Goal: Transaction & Acquisition: Purchase product/service

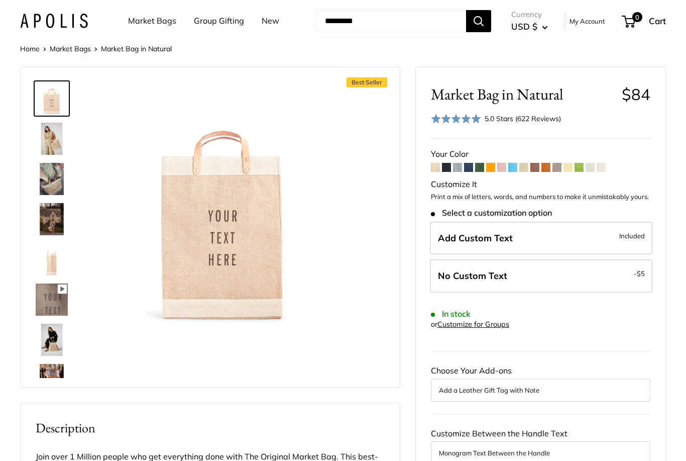
click at [549, 164] on span at bounding box center [546, 167] width 9 height 9
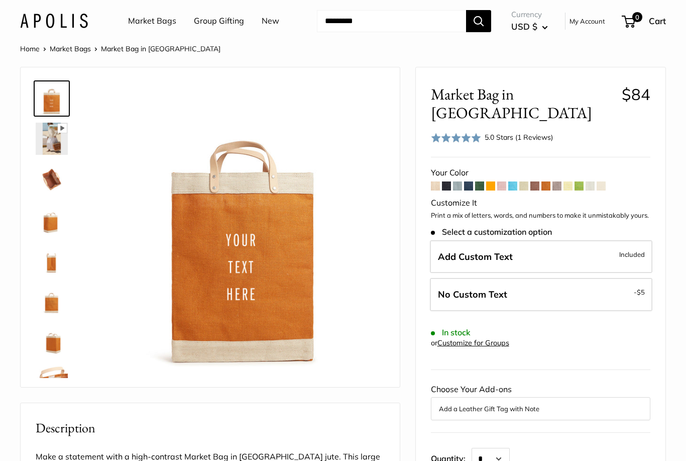
click at [582, 181] on span at bounding box center [579, 185] width 9 height 9
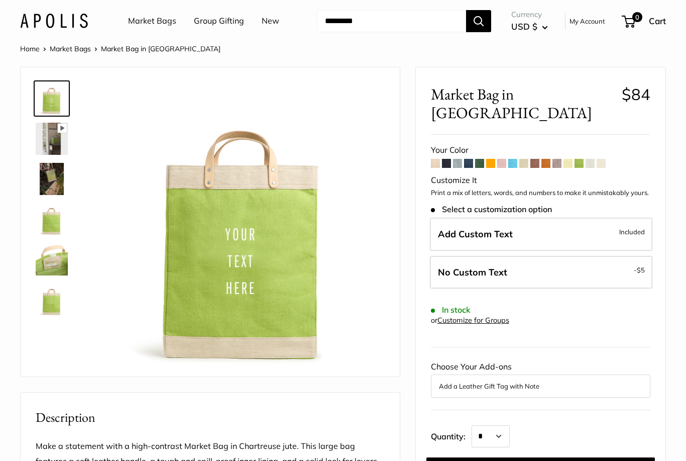
click at [484, 159] on span at bounding box center [479, 163] width 9 height 9
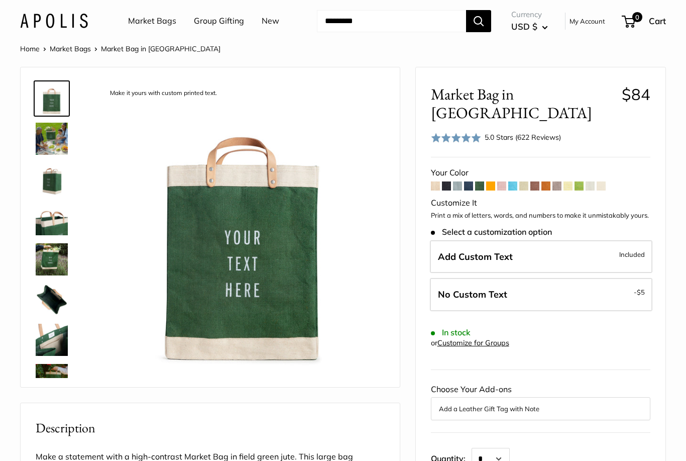
click at [604, 181] on span at bounding box center [601, 185] width 9 height 9
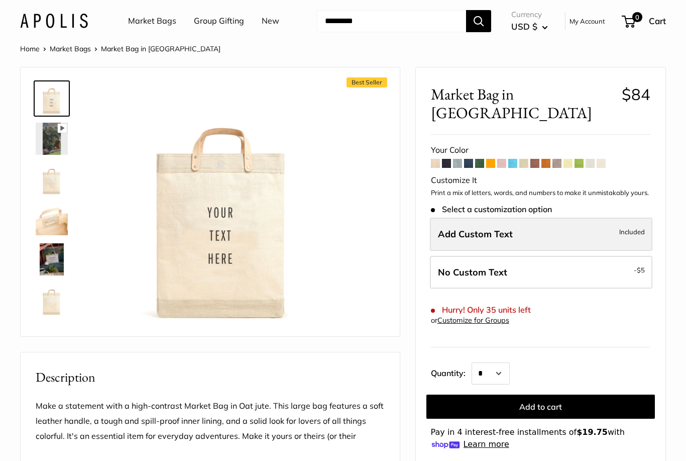
click at [500, 228] on span "Add Custom Text" at bounding box center [475, 234] width 75 height 12
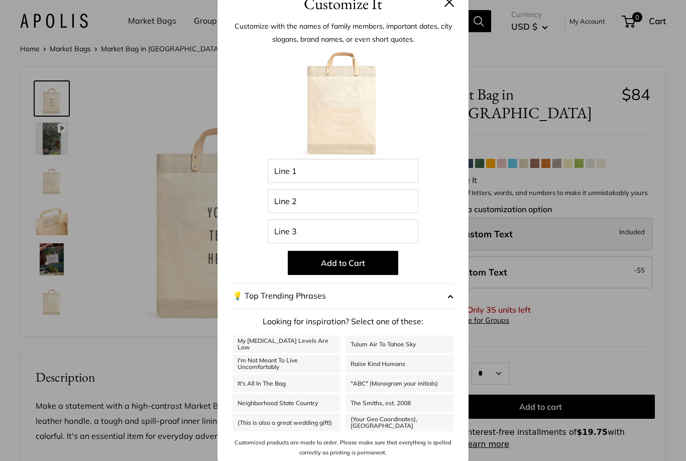
scroll to position [16, 0]
click at [352, 115] on img at bounding box center [343, 104] width 111 height 111
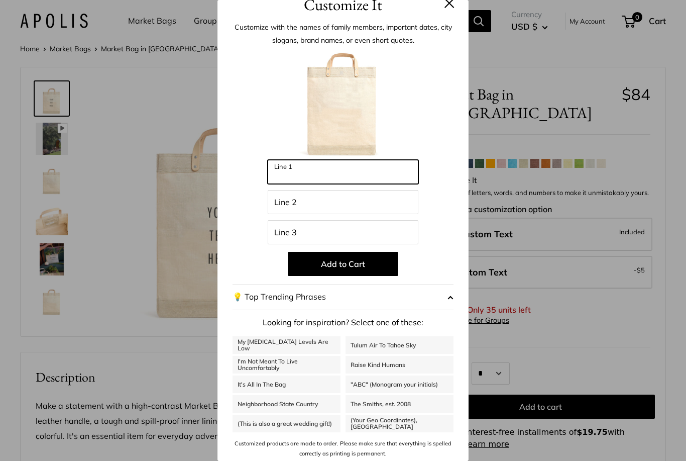
click at [333, 176] on input "Line 1" at bounding box center [343, 172] width 151 height 24
type input "***"
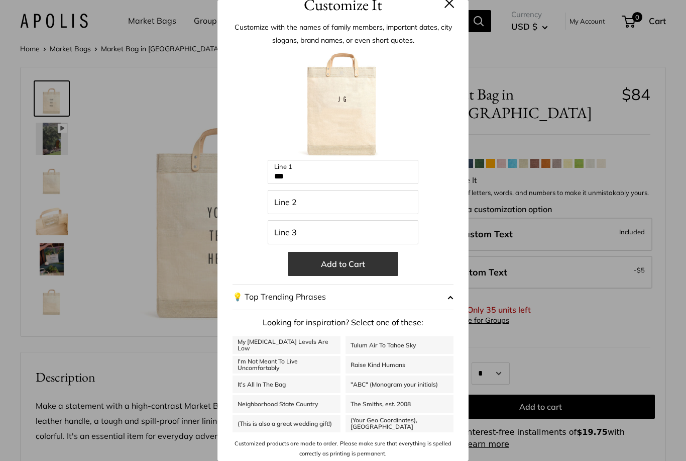
click at [361, 266] on button "Add to Cart" at bounding box center [343, 264] width 111 height 24
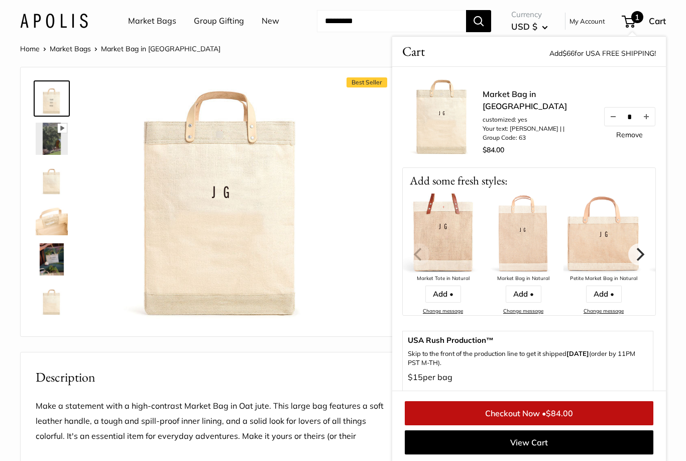
click at [638, 138] on link "Remove" at bounding box center [630, 134] width 27 height 7
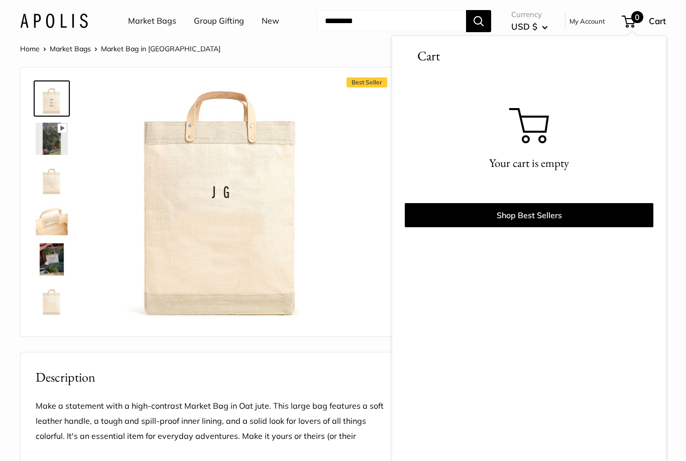
click at [324, 251] on img at bounding box center [222, 203] width 243 height 243
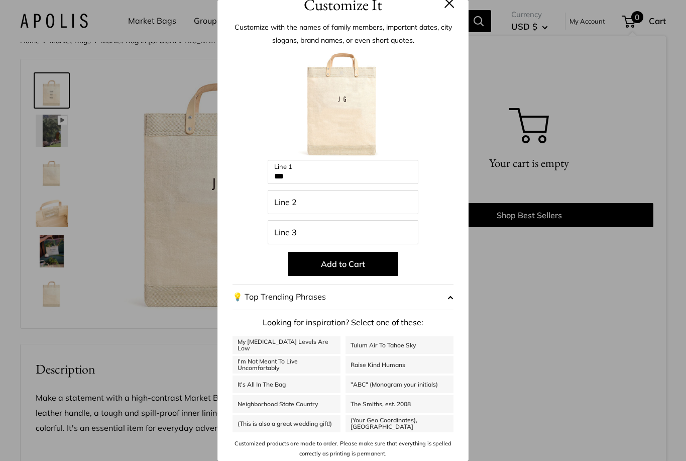
click at [520, 335] on div "Customize It Customize with the names of family members, important dates, city …" at bounding box center [343, 230] width 686 height 461
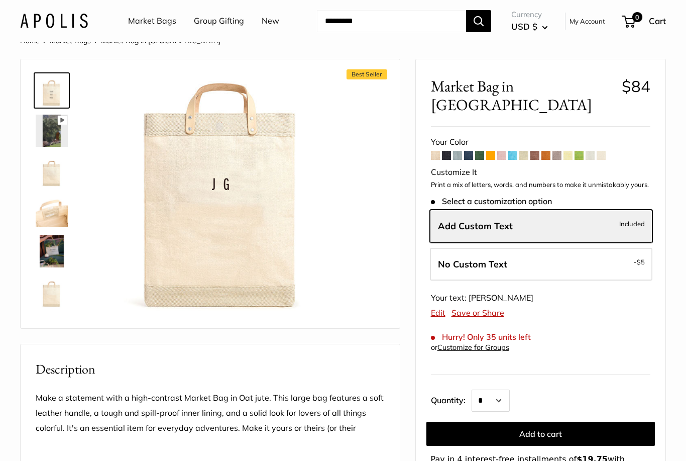
scroll to position [12, 0]
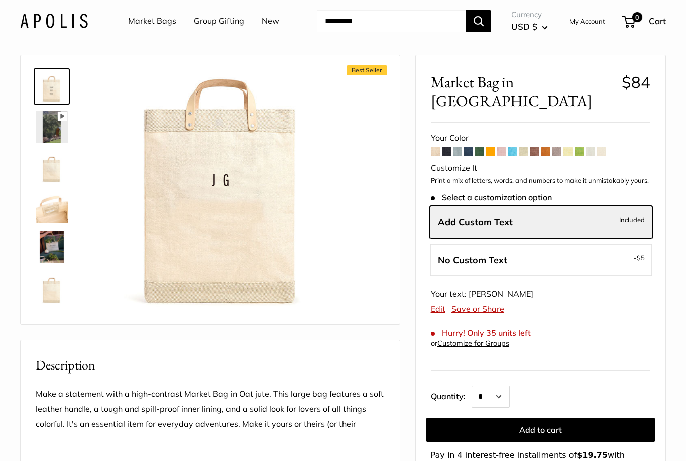
click at [458, 147] on span at bounding box center [457, 151] width 9 height 9
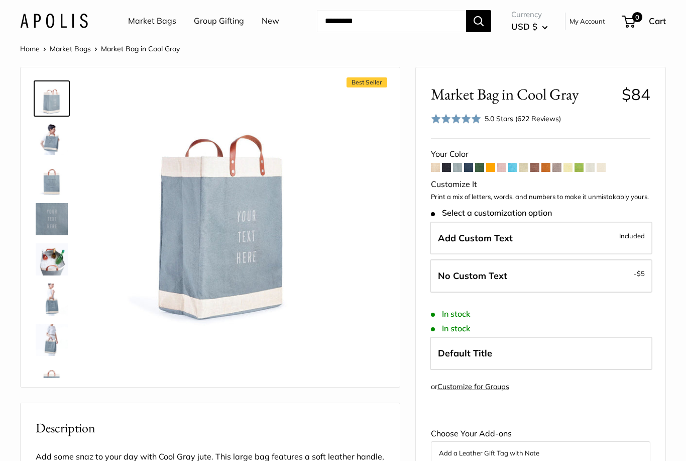
click at [155, 20] on link "Market Bags" at bounding box center [152, 21] width 48 height 15
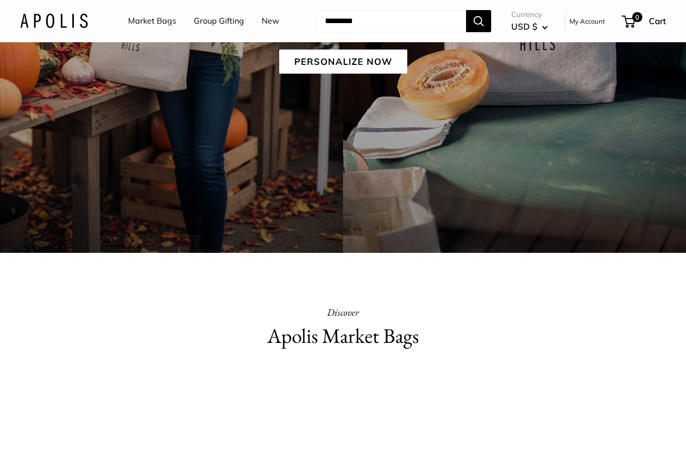
scroll to position [219, 0]
click at [271, 27] on link "New" at bounding box center [271, 21] width 18 height 15
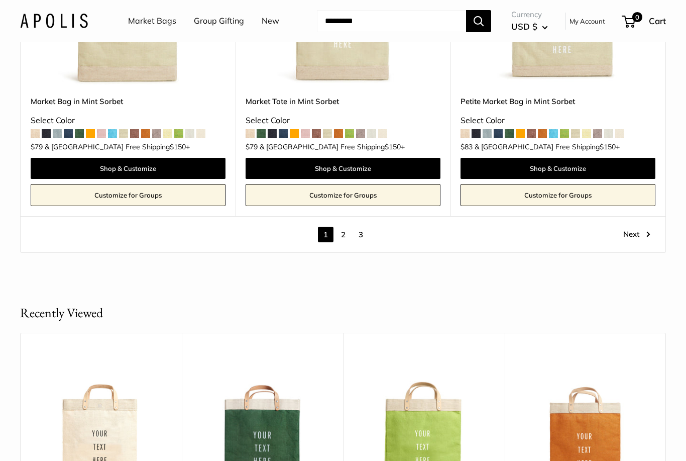
scroll to position [5419, 0]
click at [360, 228] on link "3" at bounding box center [361, 235] width 16 height 16
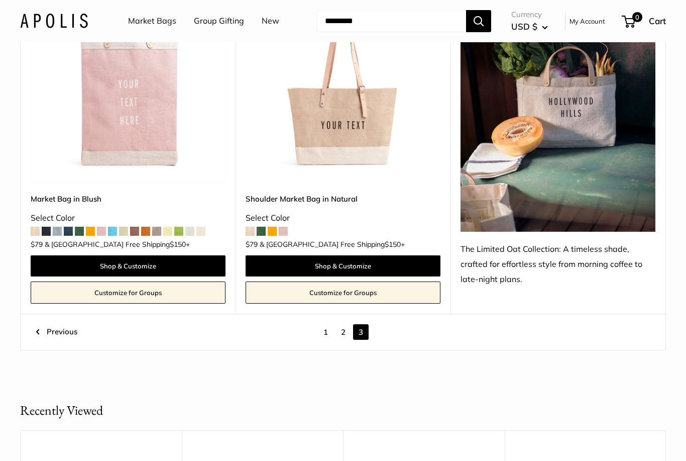
scroll to position [2579, 0]
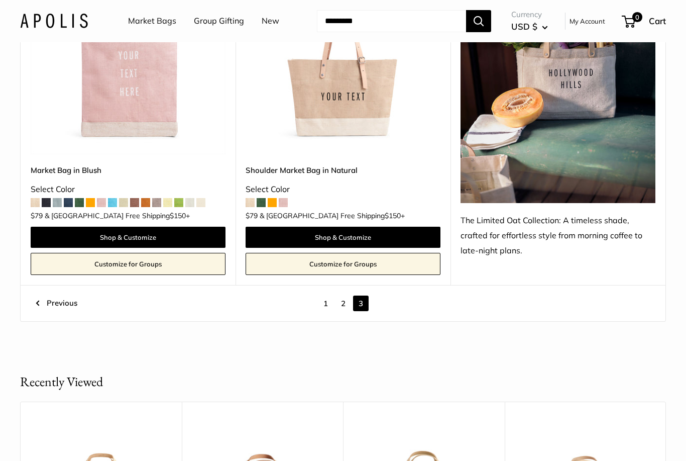
click at [345, 299] on link "2" at bounding box center [344, 303] width 16 height 16
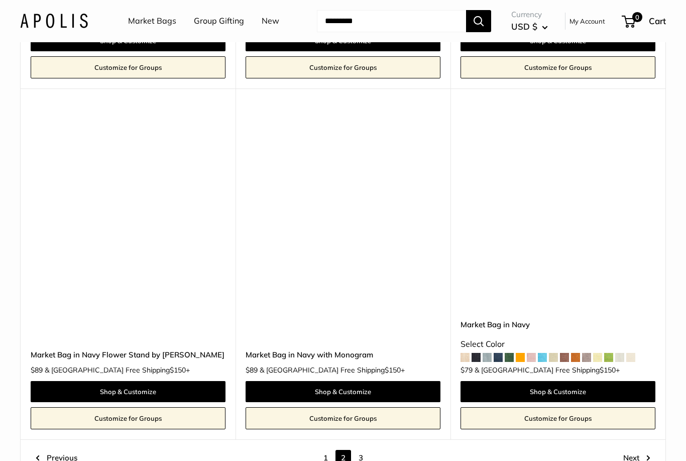
scroll to position [5128, 0]
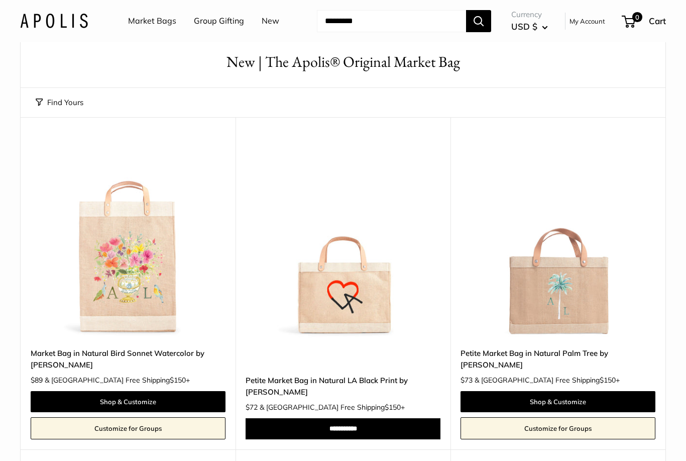
scroll to position [9, 0]
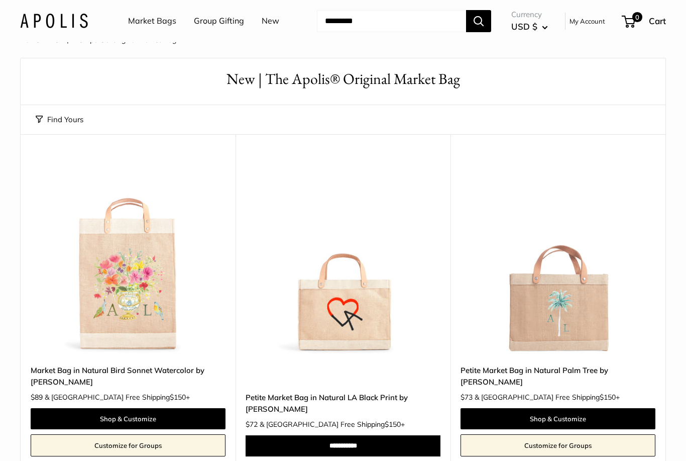
scroll to position [3212, 0]
